Goal: Task Accomplishment & Management: Use online tool/utility

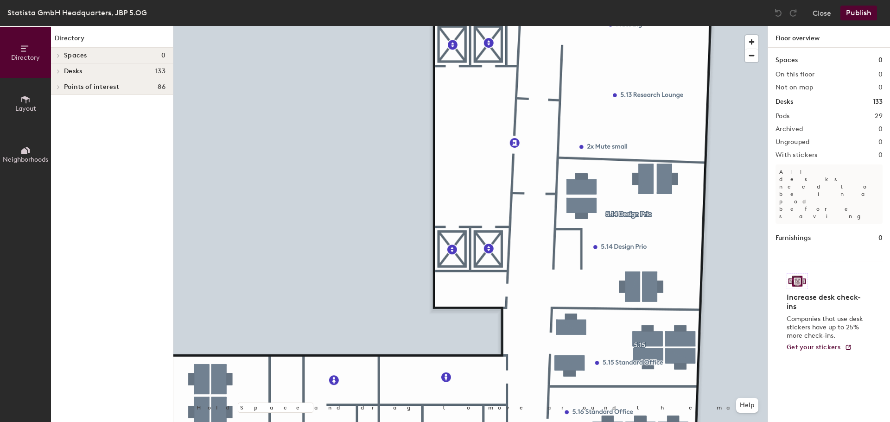
click at [25, 152] on icon at bounding box center [24, 151] width 6 height 6
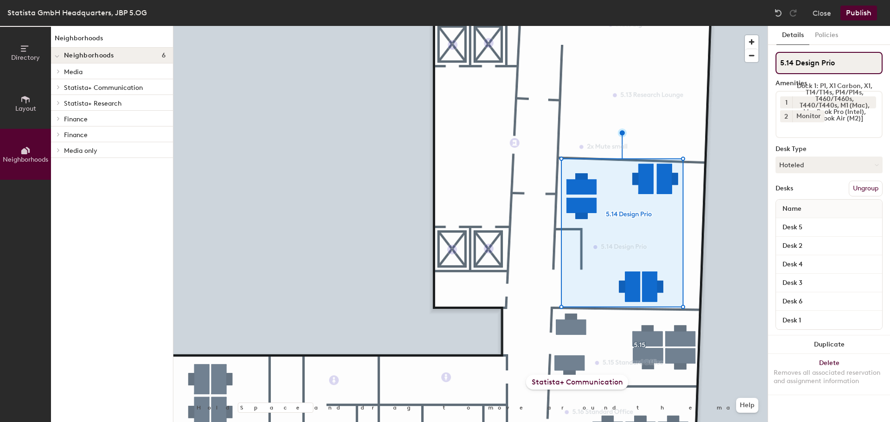
click at [826, 61] on input "5.14 Design Prio" at bounding box center [828, 63] width 107 height 22
type input "5.14 Design Only"
click at [27, 102] on icon at bounding box center [25, 100] width 10 height 10
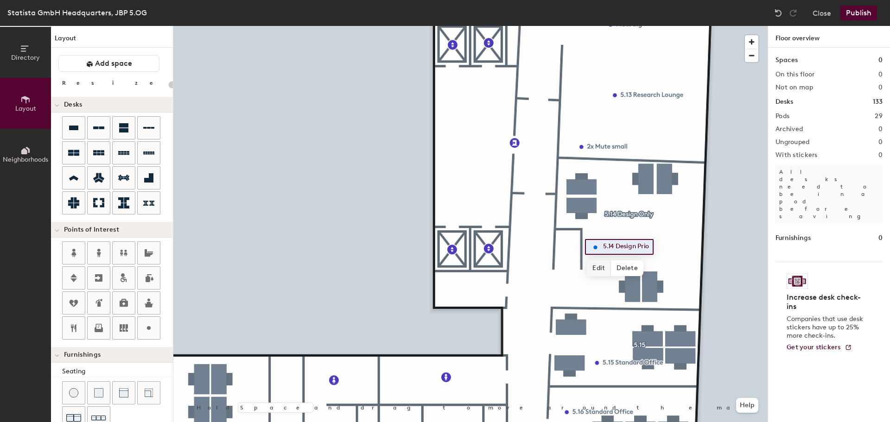
type input "20"
click at [602, 268] on span "Edit" at bounding box center [599, 268] width 24 height 16
click at [649, 247] on input "5.14 Design Prio" at bounding box center [633, 246] width 67 height 13
type input "5.14 Design Only"
click at [633, 266] on span "Done" at bounding box center [629, 268] width 27 height 16
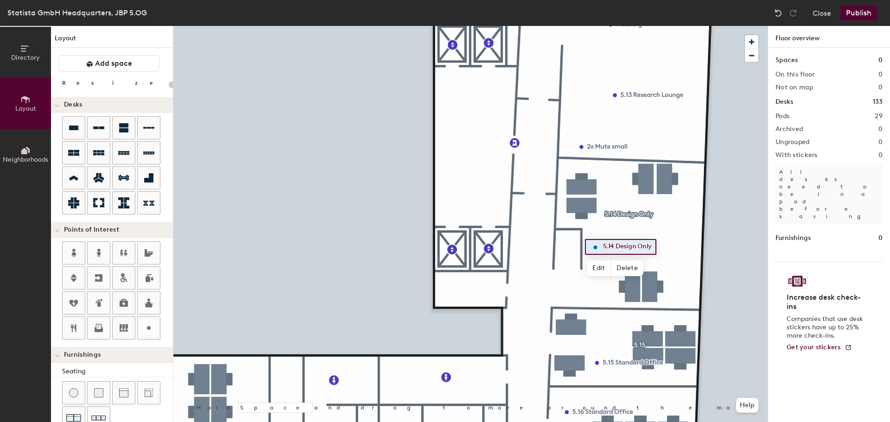
click at [854, 12] on button "Publish" at bounding box center [858, 13] width 37 height 15
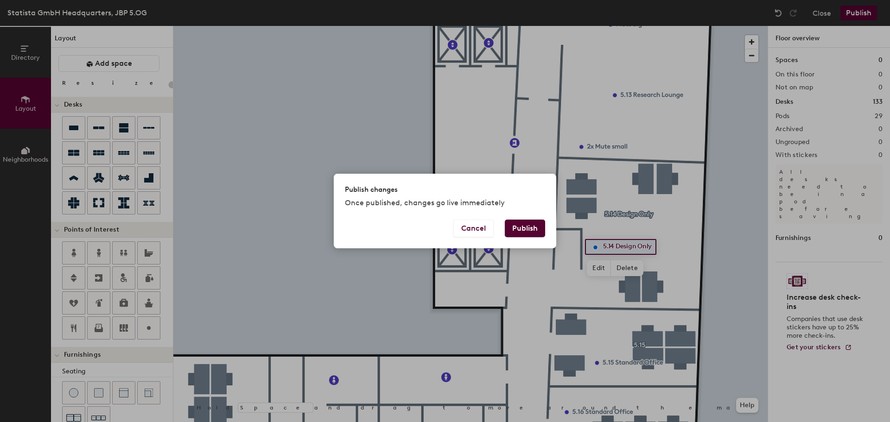
click at [522, 222] on button "Publish" at bounding box center [525, 229] width 40 height 18
type input "20"
